Goal: Find specific page/section: Find specific page/section

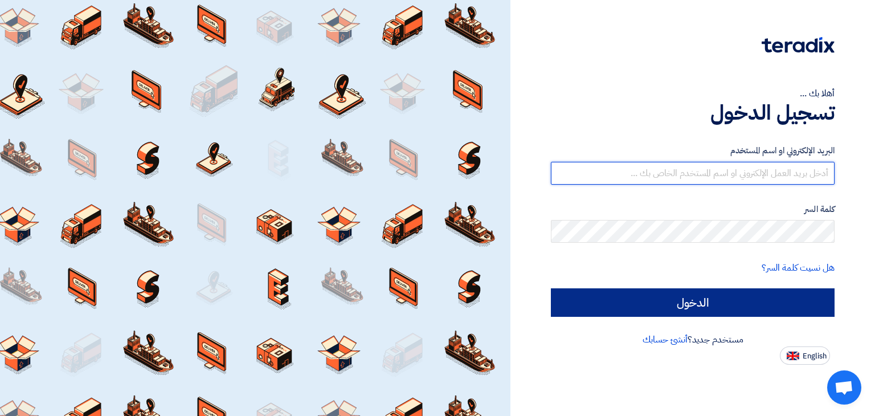
type input "ahmed.morshidy@sgarden.live"
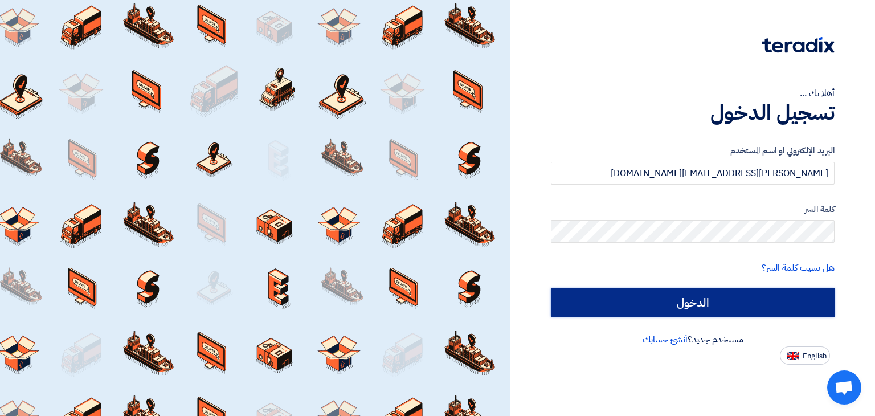
click at [732, 293] on input "الدخول" at bounding box center [693, 302] width 284 height 28
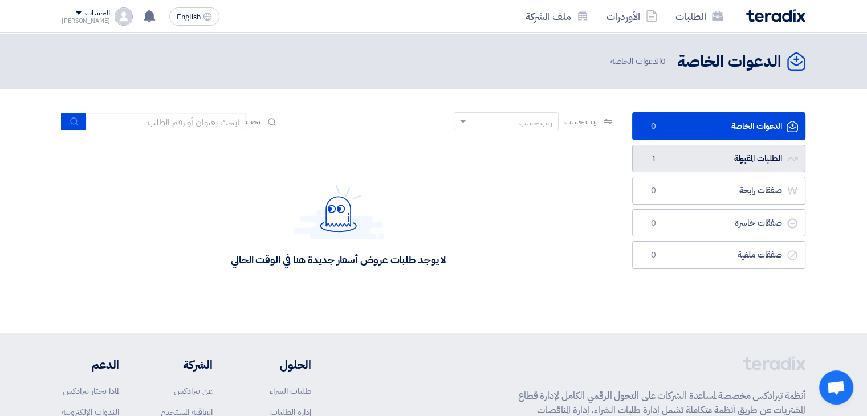
click at [737, 153] on link "الطلبات المقبولة الطلبات المقبولة 1" at bounding box center [718, 159] width 173 height 28
